Goal: Task Accomplishment & Management: Complete application form

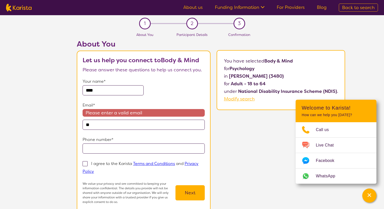
scroll to position [25, 0]
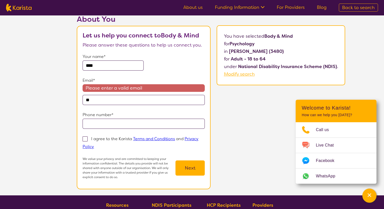
scroll to position [8, 0]
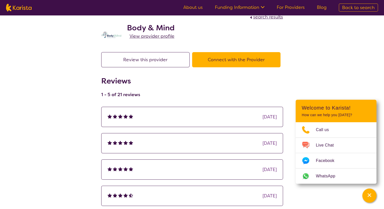
scroll to position [167, 0]
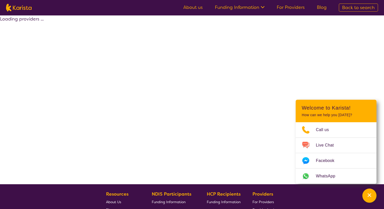
scroll to position [98, 0]
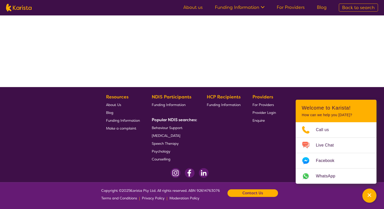
select select "by_score"
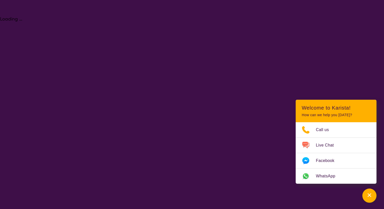
select select "Psychology"
select select "AD"
select select "NDIS"
select select "Psychology"
select select "AD"
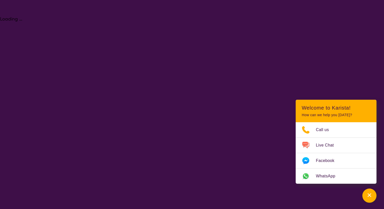
select select "NDIS"
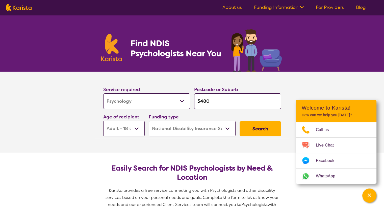
click at [161, 98] on select "Allied Health Assistant Assessment ([MEDICAL_DATA] or [MEDICAL_DATA]) Behaviour…" at bounding box center [146, 101] width 87 height 16
select select "Counselling"
click at [103, 93] on select "Allied Health Assistant Assessment ([MEDICAL_DATA] or [MEDICAL_DATA]) Behaviour…" at bounding box center [146, 101] width 87 height 16
select select "Counselling"
click at [263, 128] on button "Search" at bounding box center [260, 128] width 41 height 15
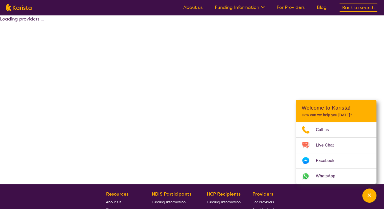
select select "by_score"
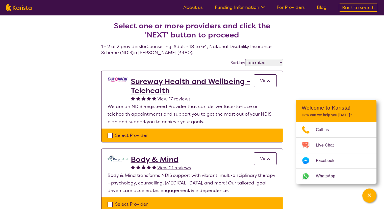
click at [195, 89] on h2 "Sureway Health and Wellbeing - Telehealth" at bounding box center [192, 86] width 123 height 18
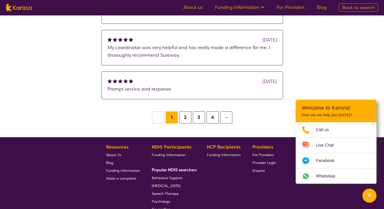
scroll to position [535, 0]
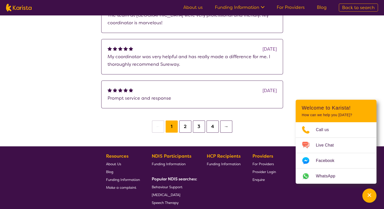
click at [187, 129] on button "2" at bounding box center [185, 126] width 12 height 12
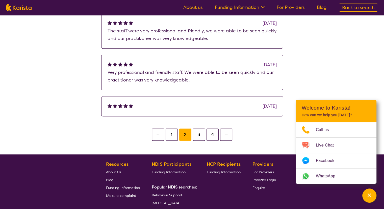
scroll to position [510, 0]
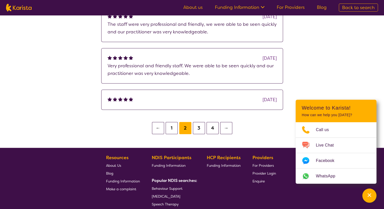
click at [172, 128] on button "1" at bounding box center [172, 128] width 12 height 12
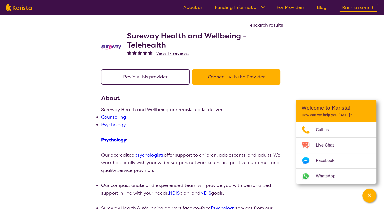
click at [253, 78] on button "Connect with the Provider" at bounding box center [236, 76] width 88 height 15
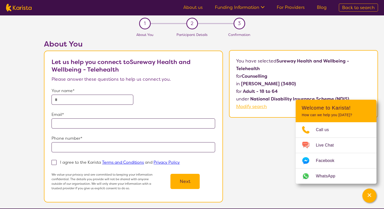
click at [79, 98] on input "text" at bounding box center [93, 99] width 82 height 10
type input "*"
type input "****"
click at [64, 123] on input "email" at bounding box center [134, 123] width 164 height 10
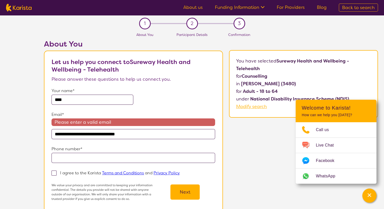
type input "**********"
